Goal: Find specific page/section: Find specific page/section

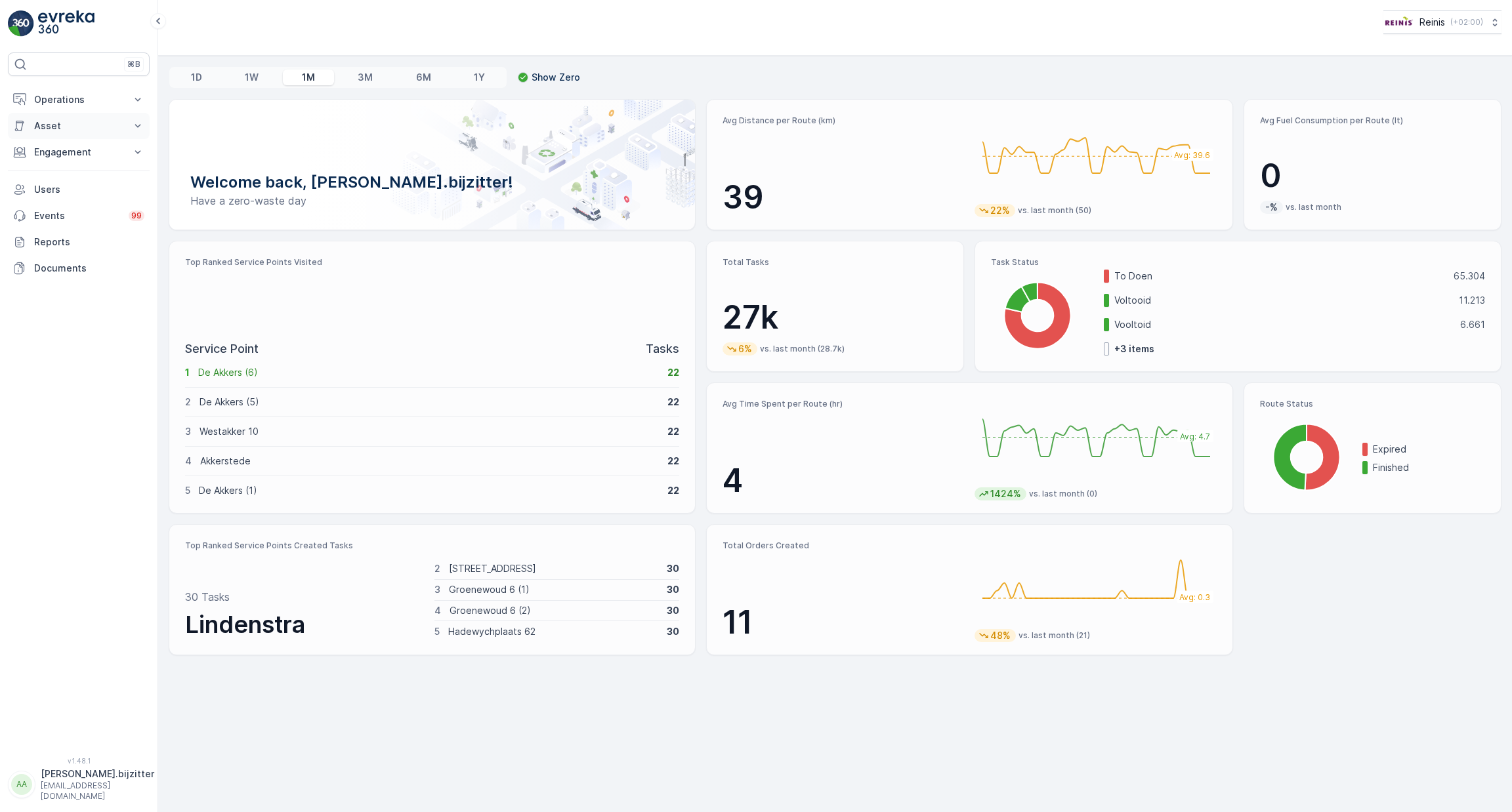
click at [66, 119] on p "Asset" at bounding box center [79, 125] width 90 height 13
click at [71, 190] on p "Engagement" at bounding box center [79, 188] width 90 height 13
click at [54, 230] on p "Entities" at bounding box center [50, 229] width 33 height 13
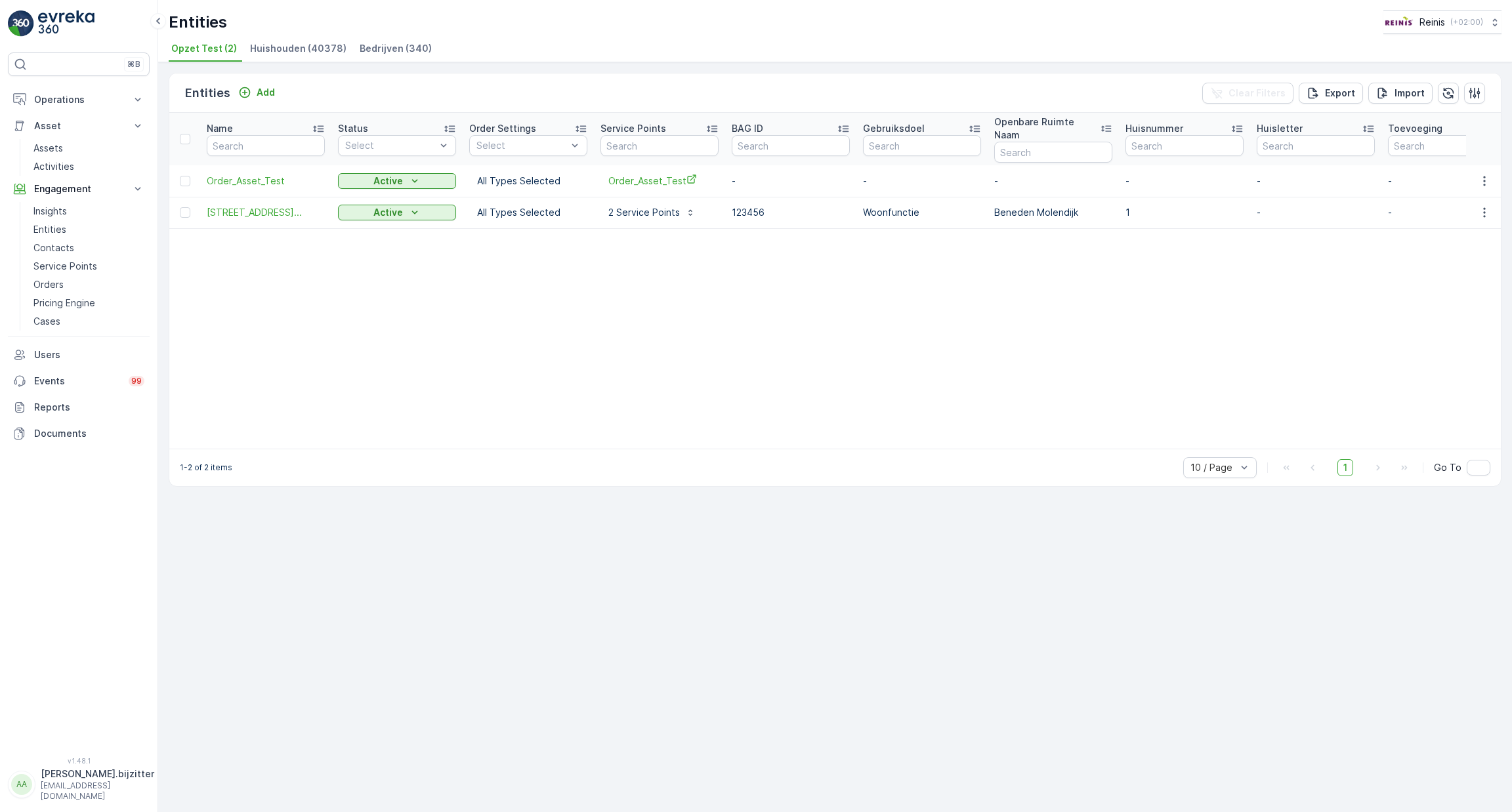
click at [284, 51] on span "Huishouden (40378)" at bounding box center [298, 48] width 97 height 13
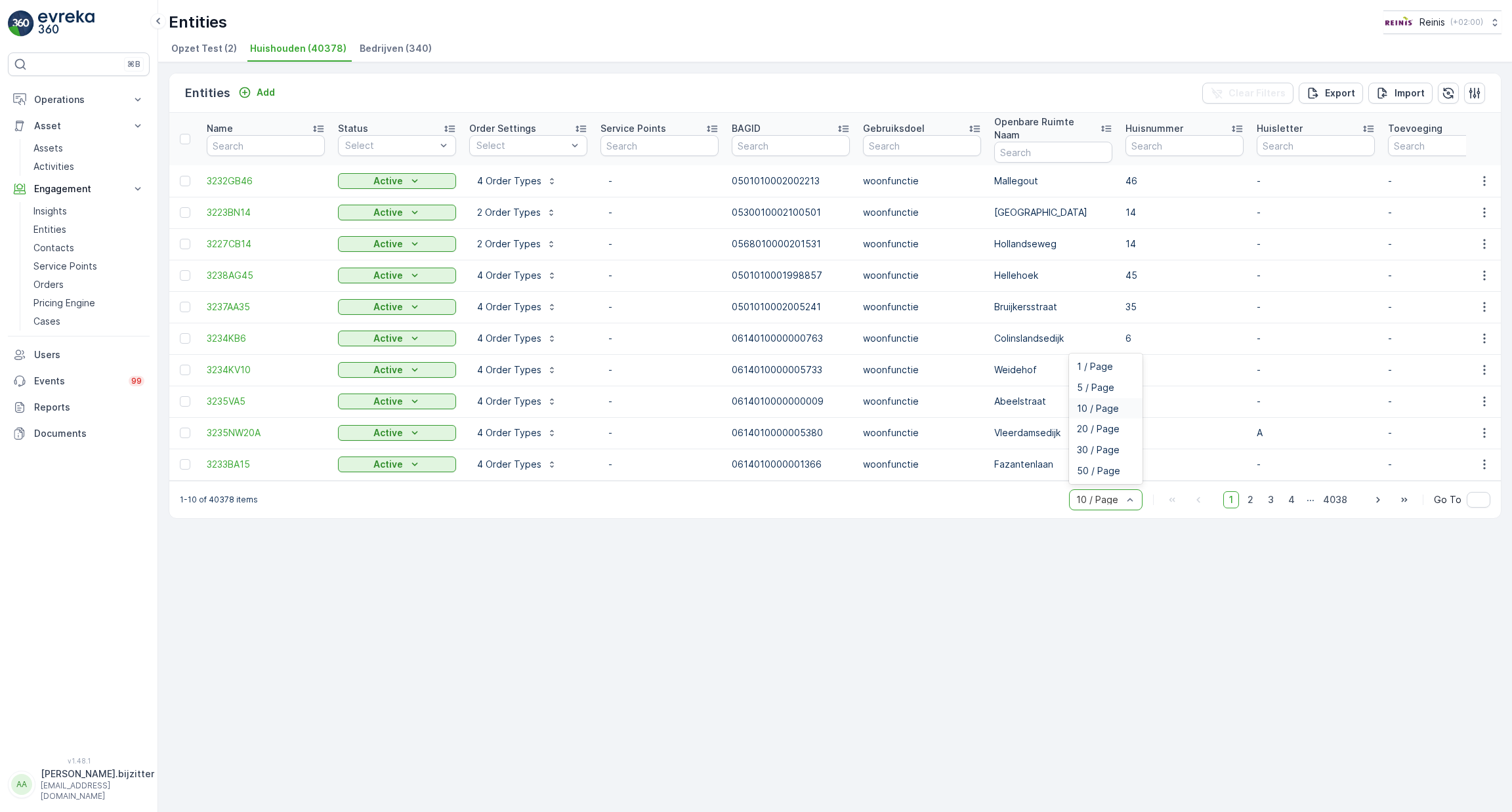
click at [1115, 495] on div at bounding box center [1099, 500] width 49 height 11
click at [1112, 424] on span "20 / Page" at bounding box center [1098, 429] width 43 height 11
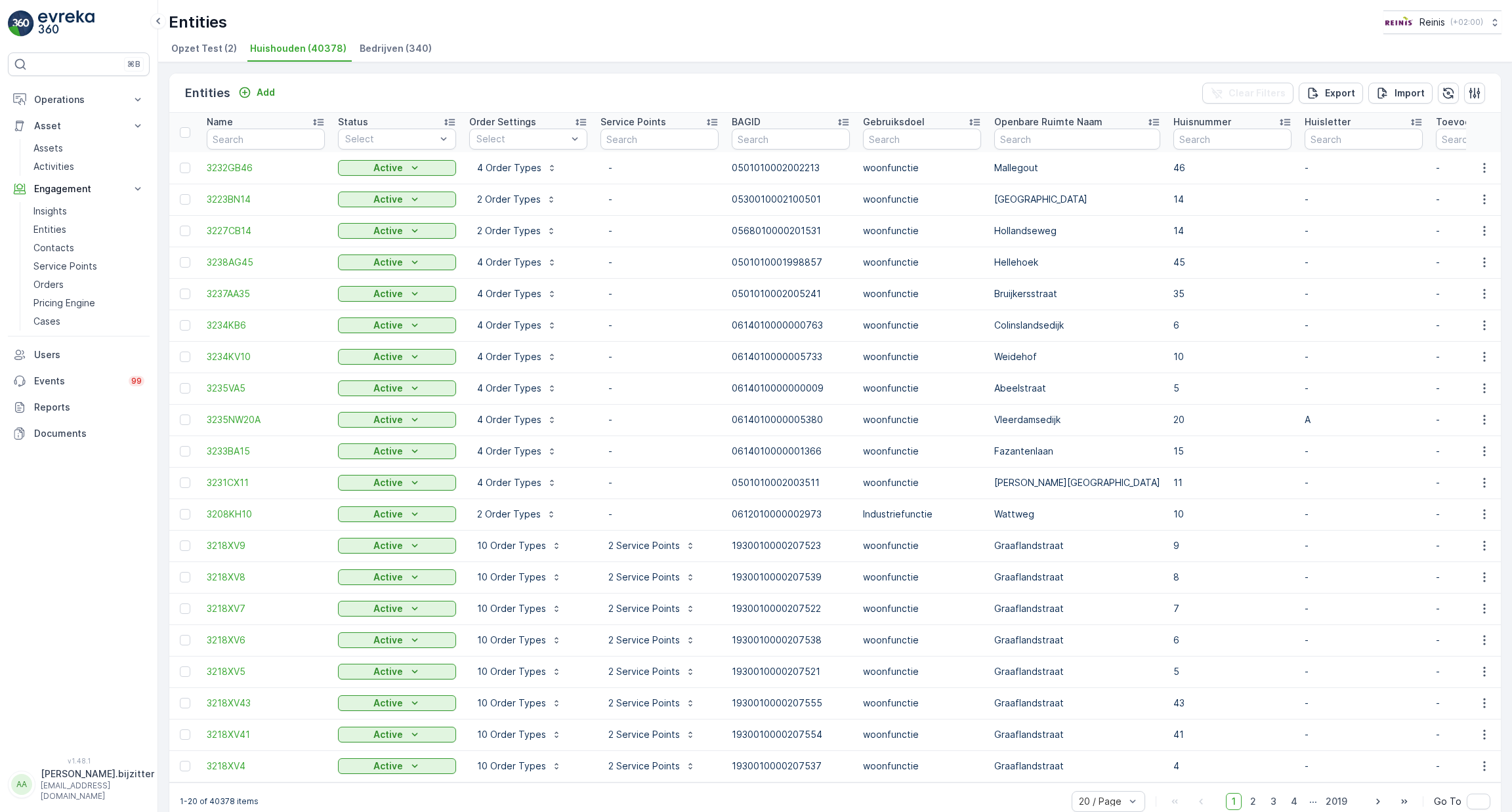
click at [645, 34] on div "Entities Reinis ( +02:00 ) Opzet Test (2) Huishouden (40378) Bedrijven (340)" at bounding box center [835, 31] width 1354 height 63
click at [669, 32] on div "Entities Reinis ( +02:00 )" at bounding box center [834, 23] width 1333 height 24
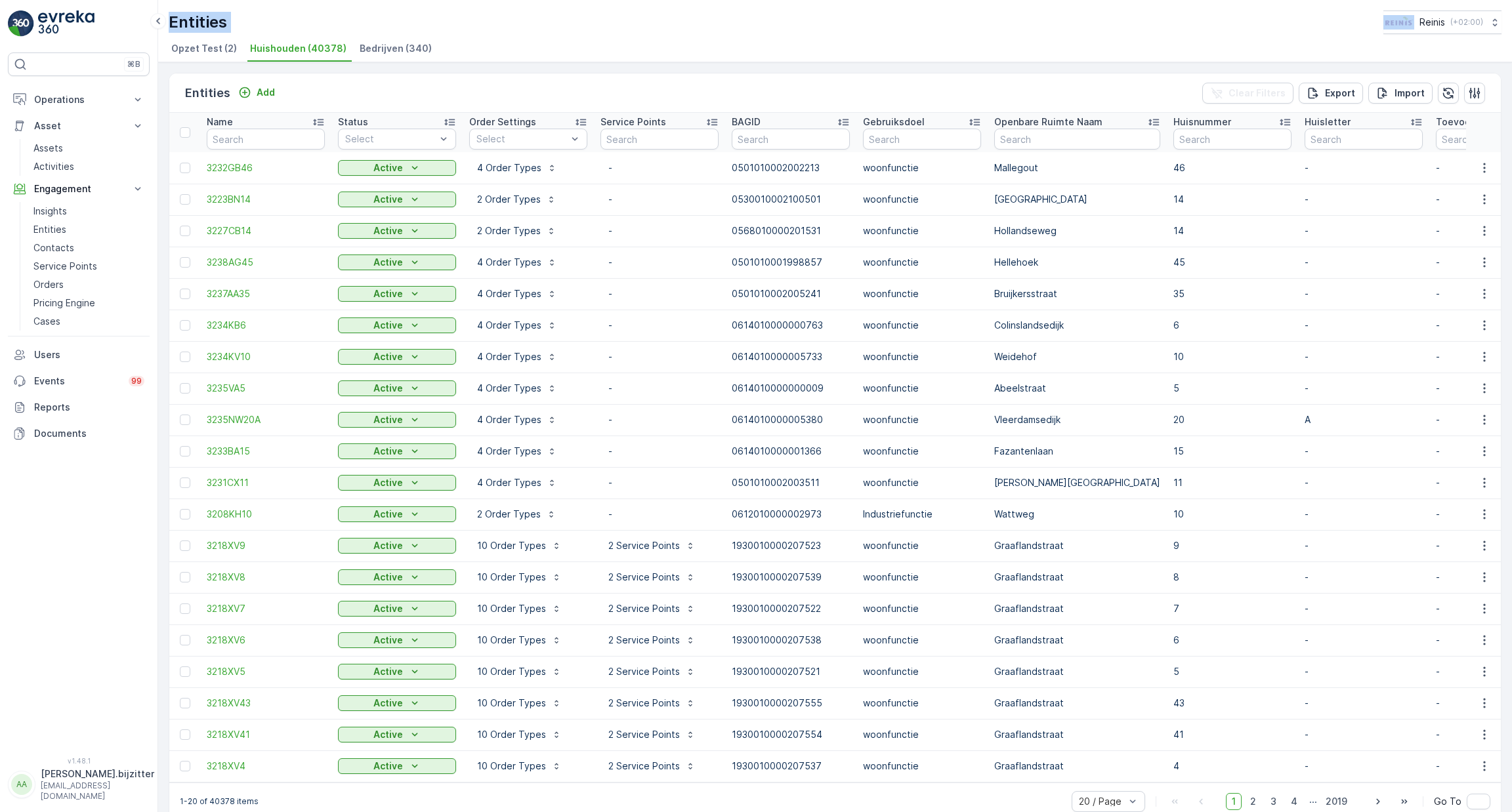
click at [669, 32] on div "Entities Reinis ( +02:00 )" at bounding box center [834, 23] width 1333 height 24
click at [772, 296] on td "0501010002005241" at bounding box center [790, 294] width 131 height 32
